Goal: Information Seeking & Learning: Understand process/instructions

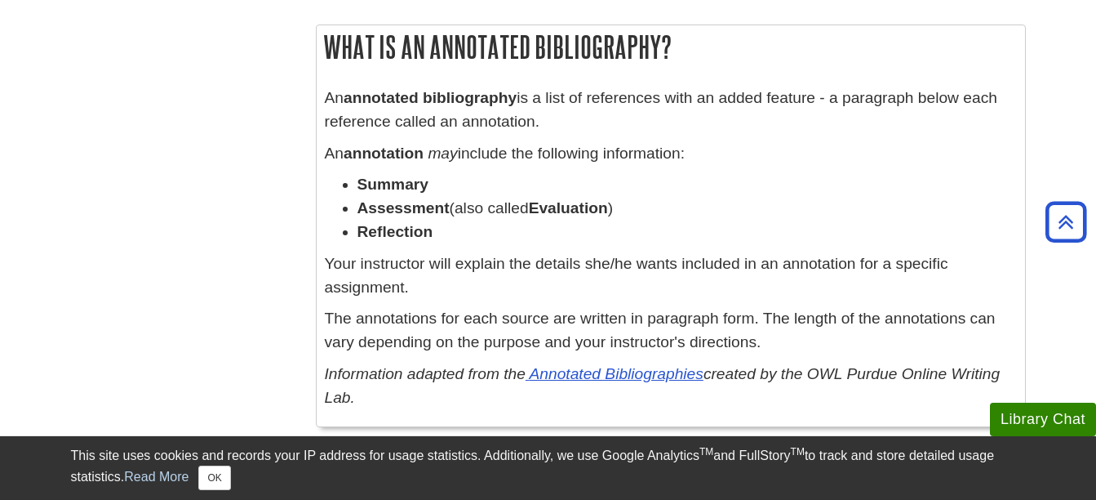
scroll to position [1059, 0]
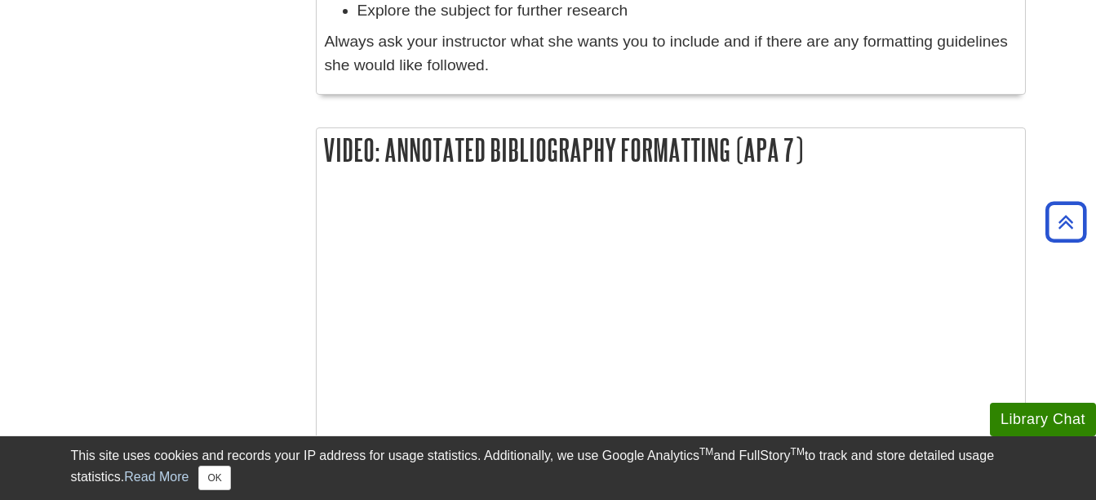
scroll to position [1792, 0]
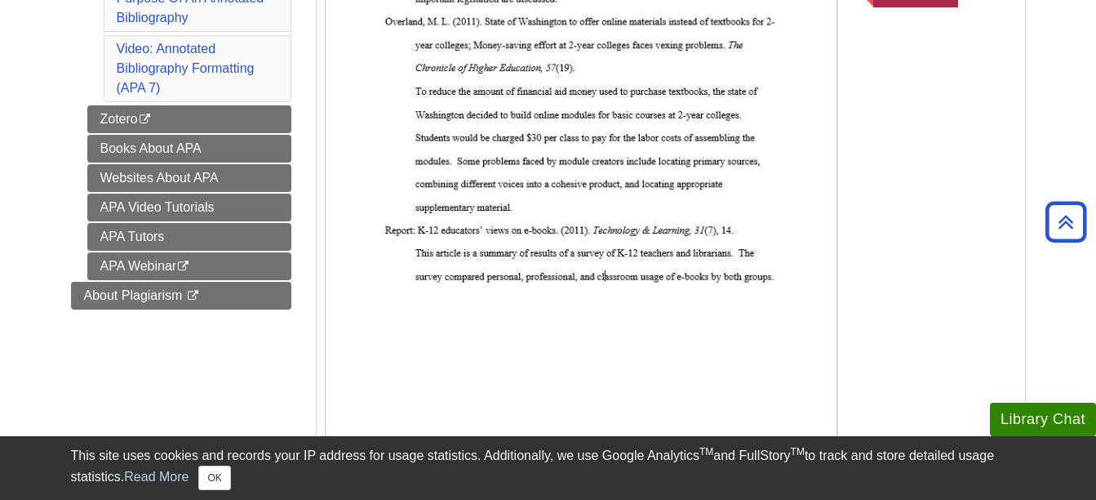
scroll to position [573, 0]
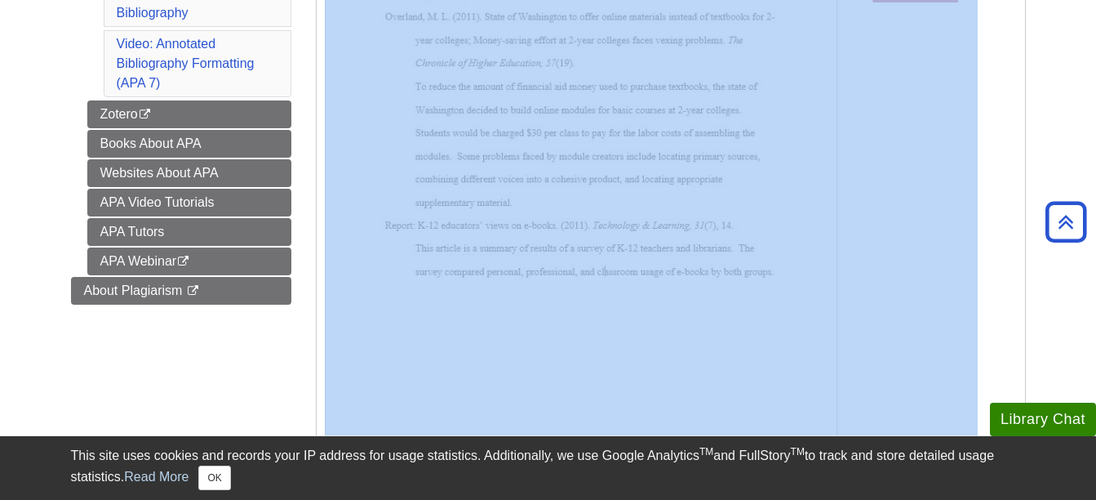
drag, startPoint x: 1095, startPoint y: 163, endPoint x: 1095, endPoint y: 174, distance: 10.6
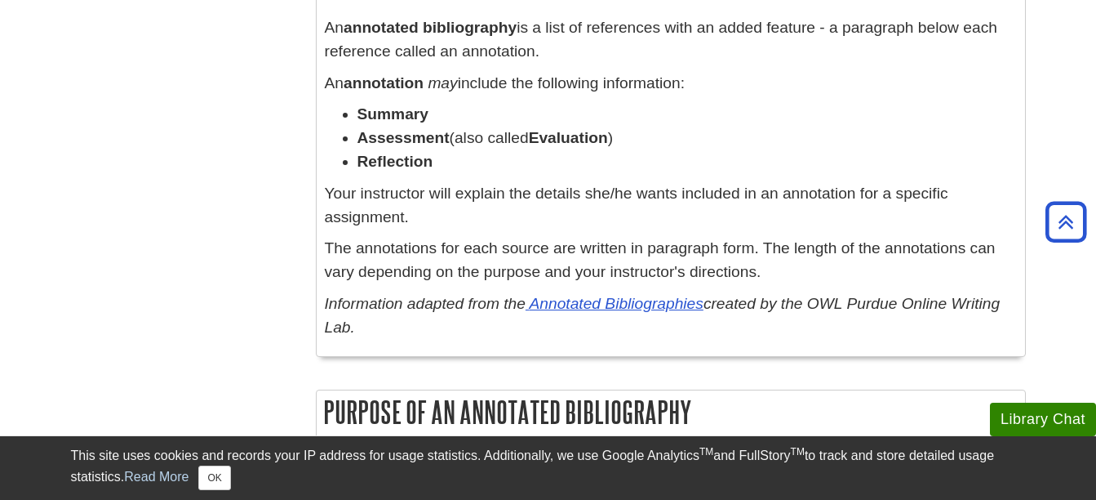
scroll to position [1124, 0]
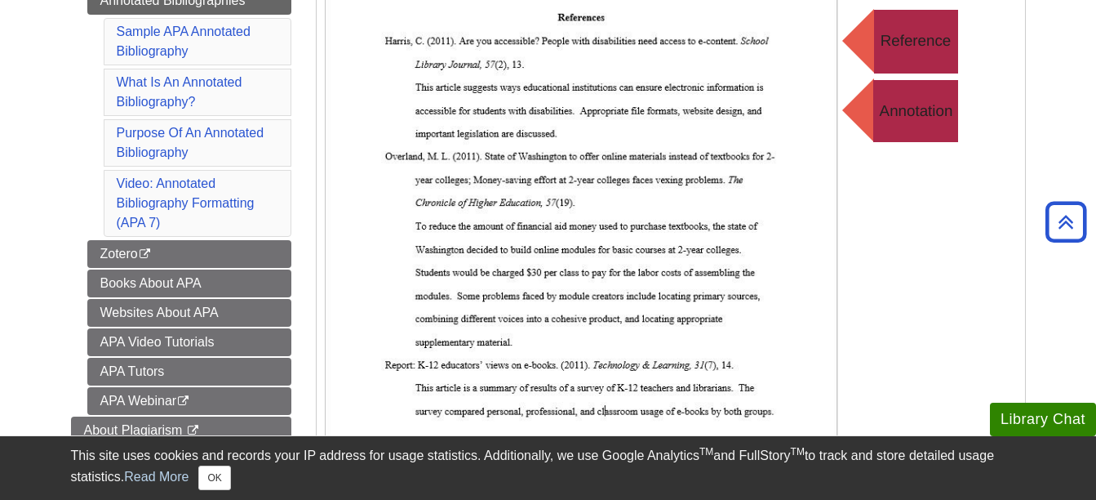
scroll to position [366, 0]
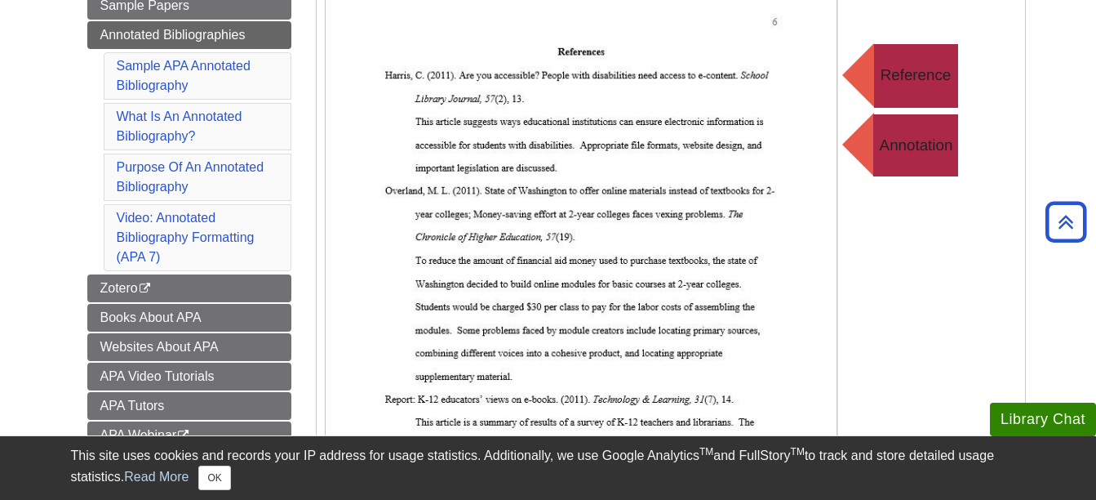
scroll to position [202, 0]
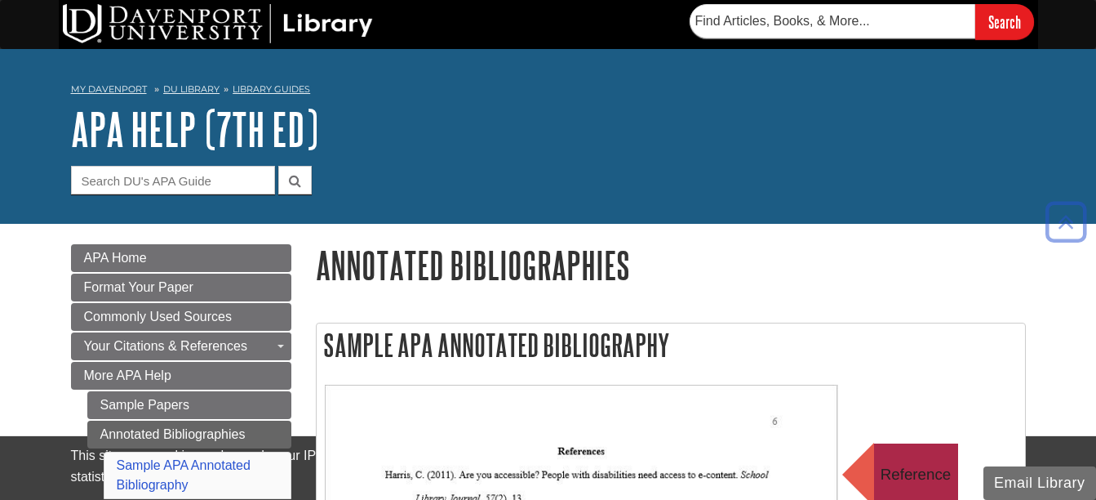
scroll to position [322, 0]
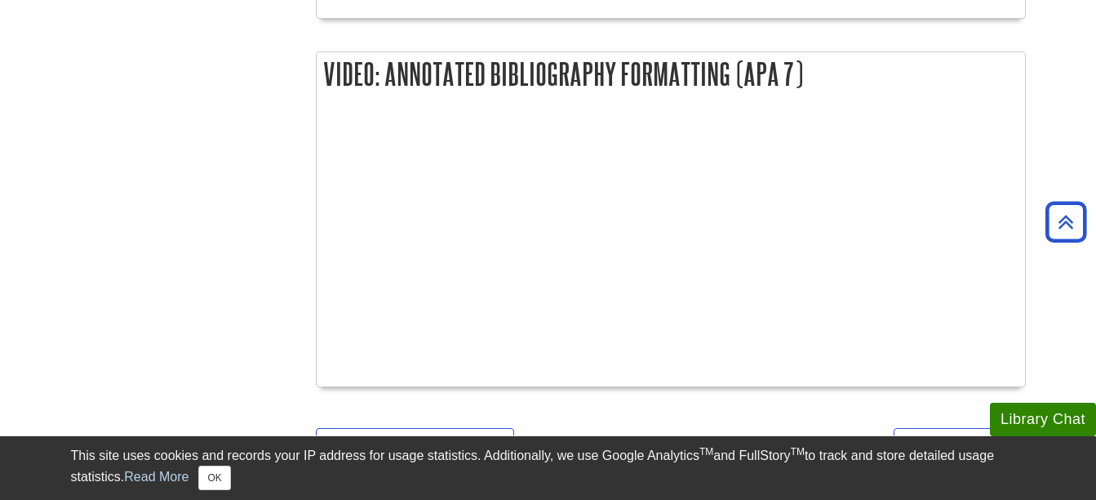
scroll to position [1835, 0]
